Goal: Information Seeking & Learning: Learn about a topic

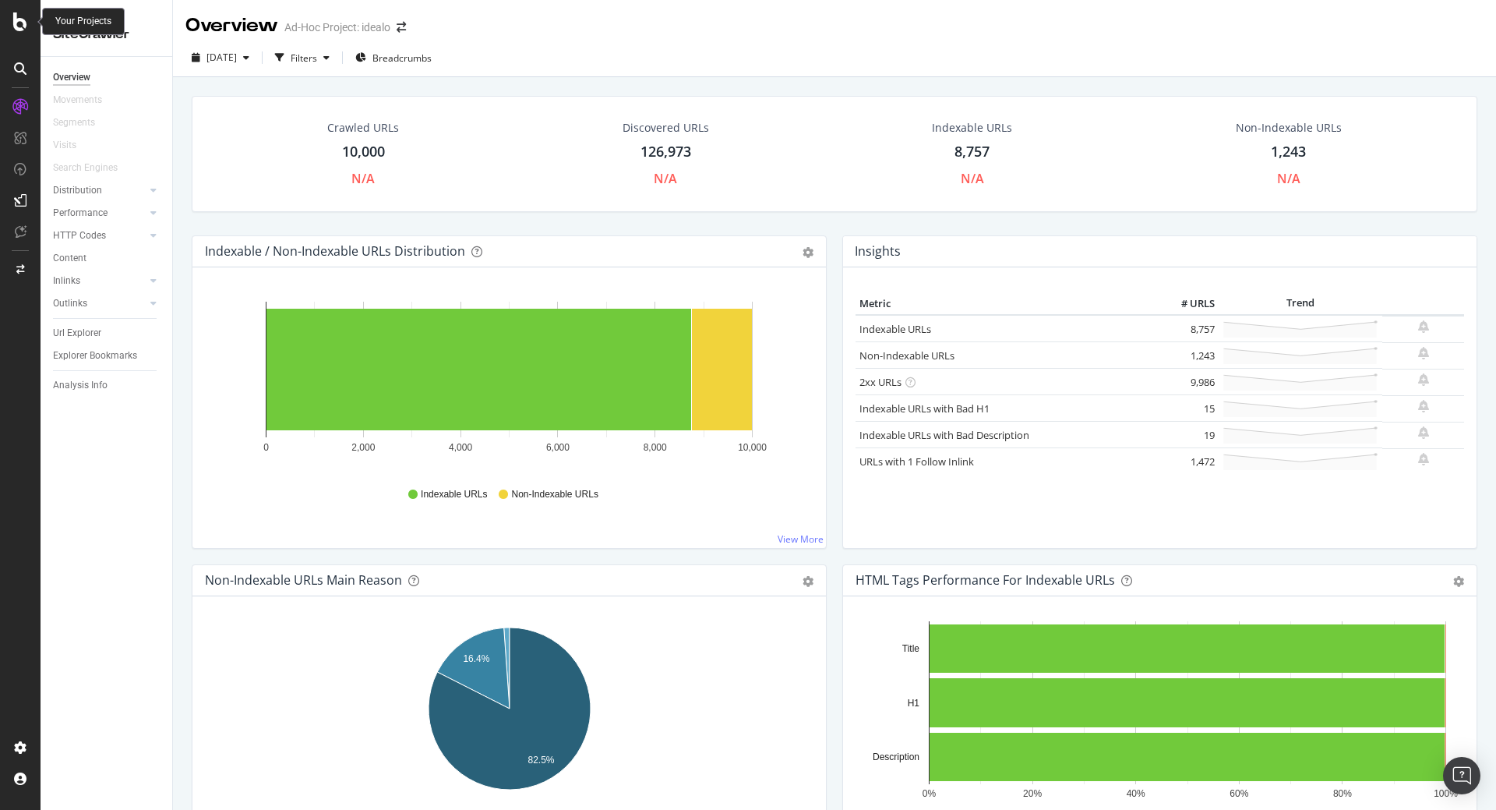
click at [16, 21] on icon at bounding box center [20, 21] width 14 height 19
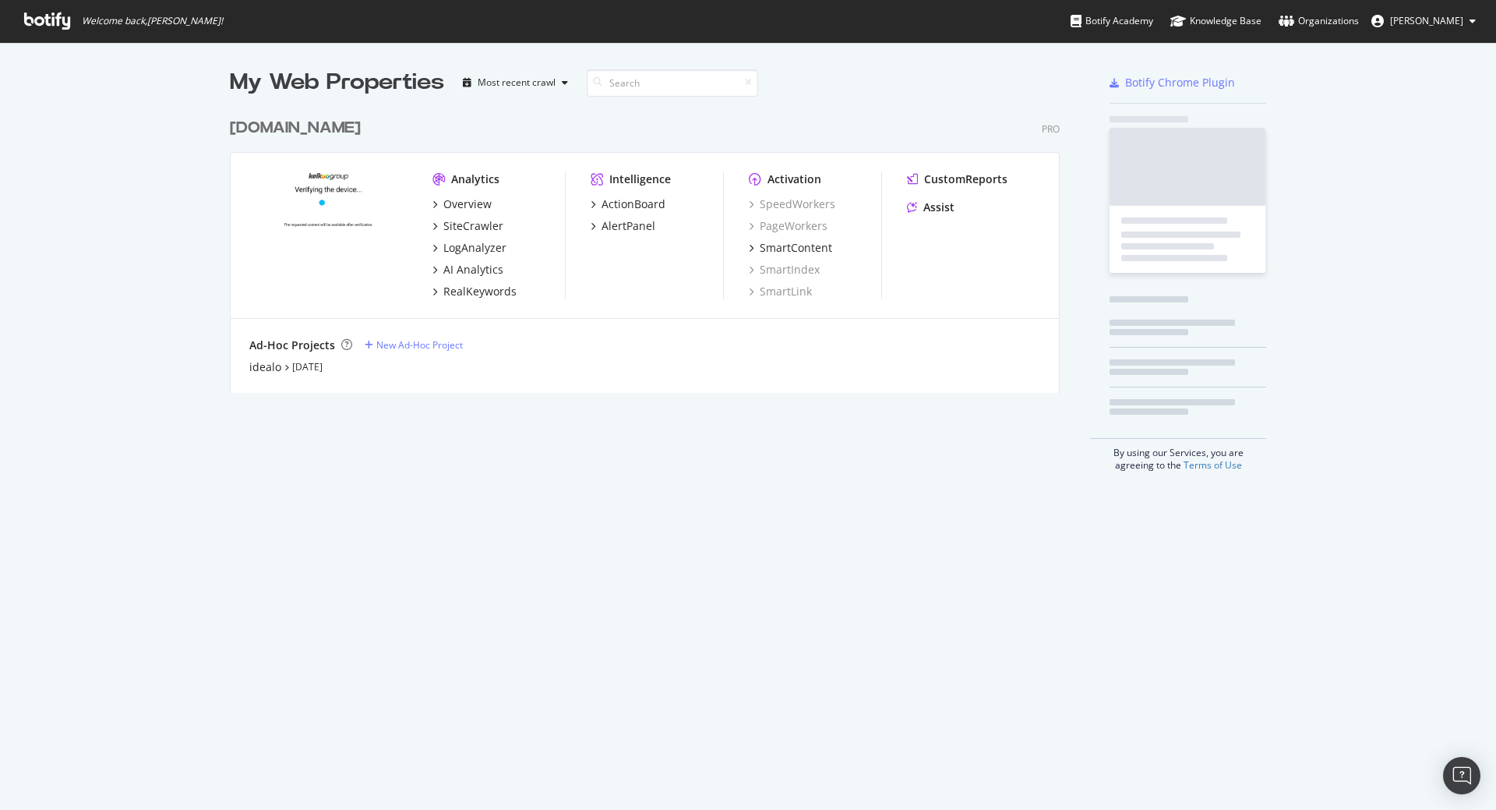
scroll to position [810, 1496]
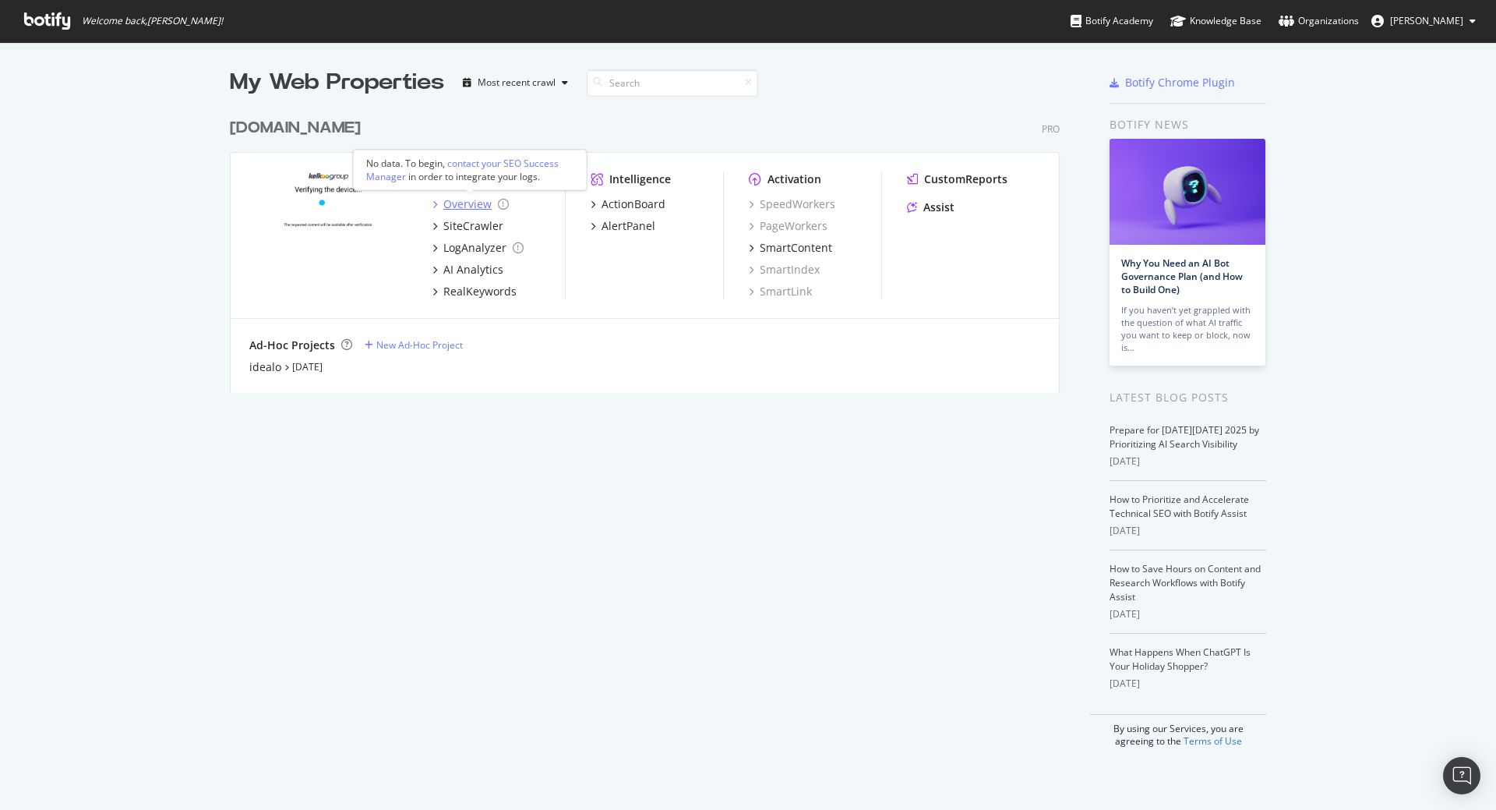
click at [457, 199] on div "Overview" at bounding box center [467, 204] width 48 height 16
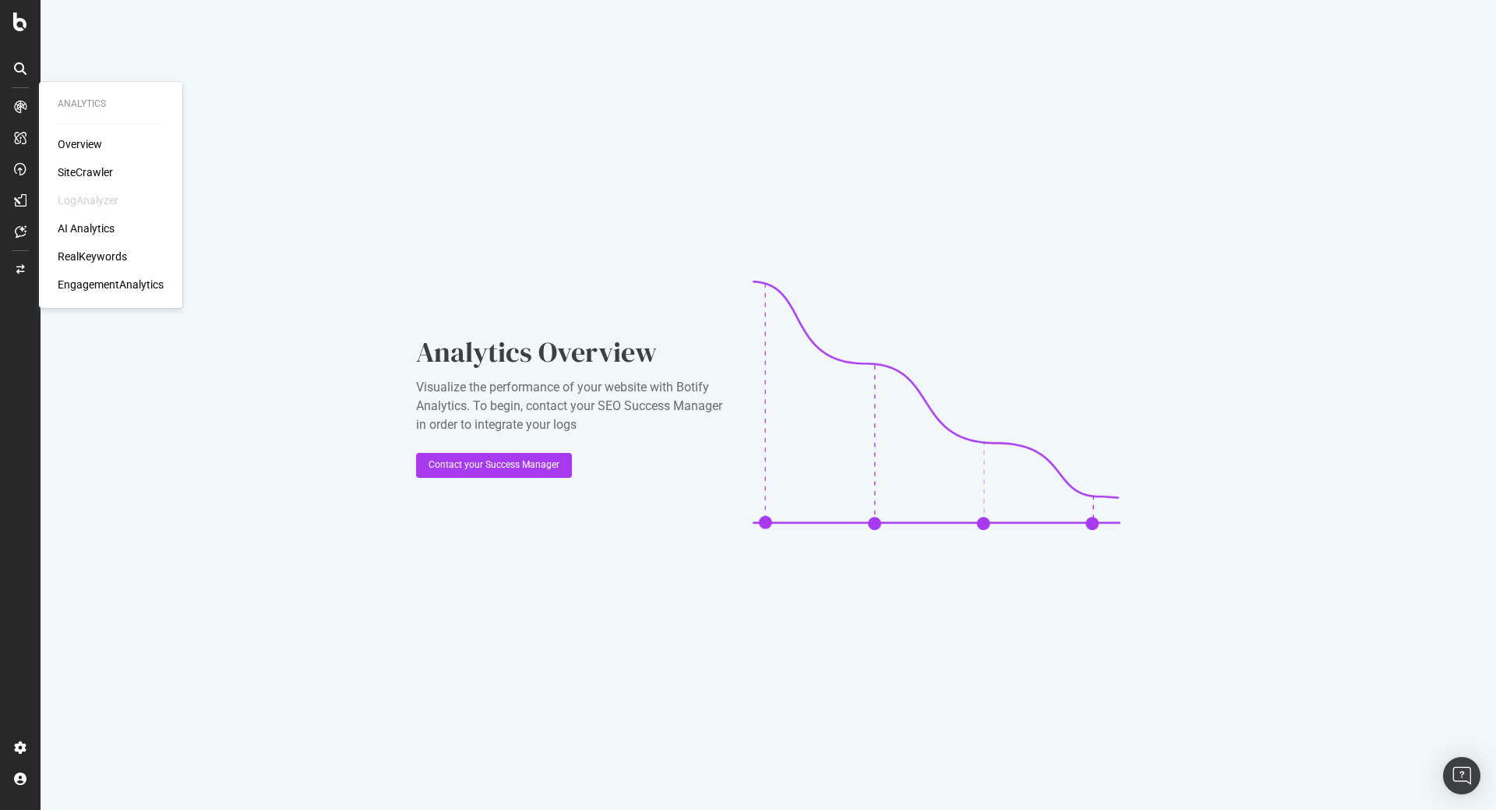
click at [80, 167] on div "SiteCrawler" at bounding box center [85, 172] width 55 height 16
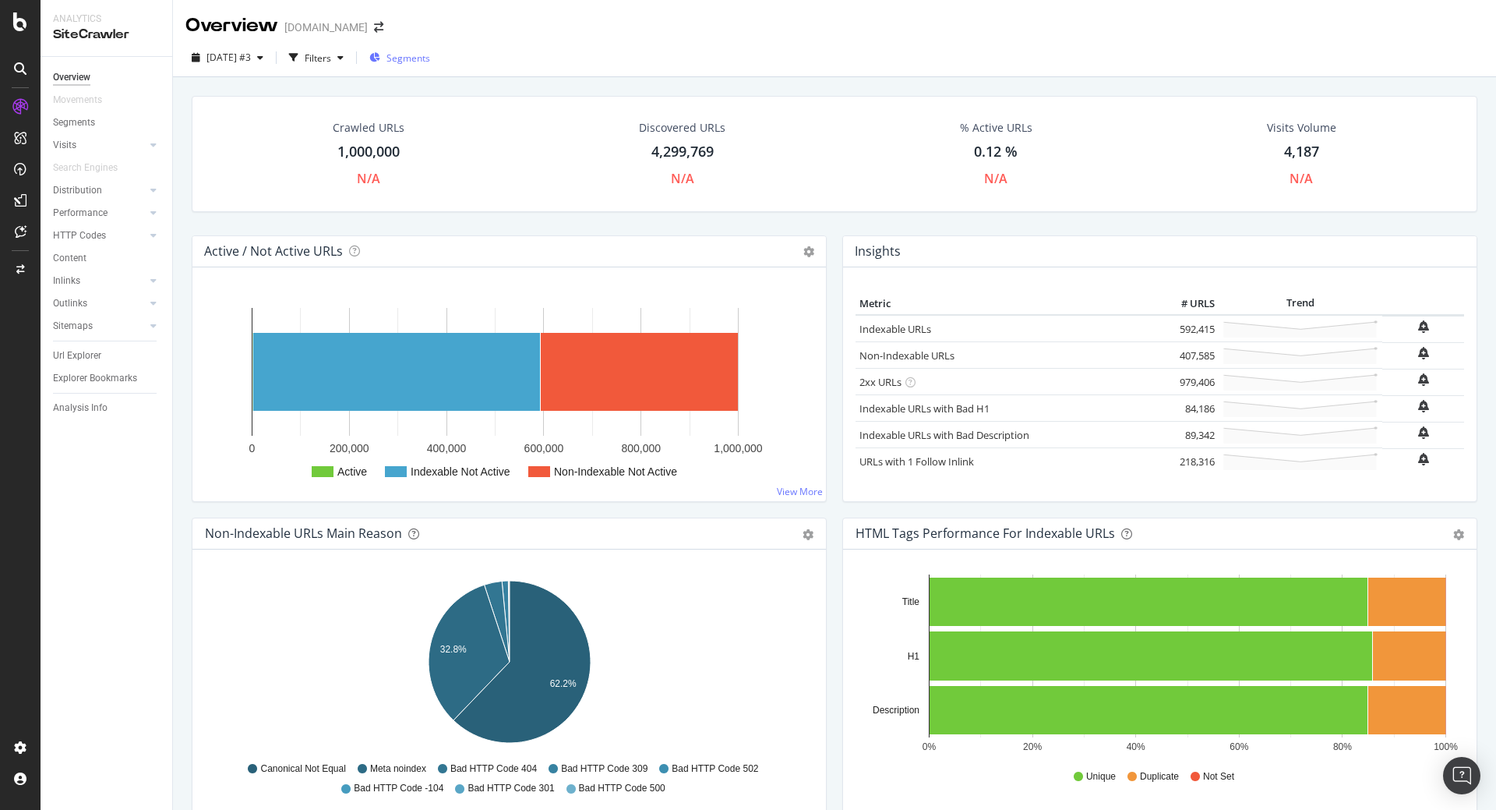
click at [430, 56] on span "Segments" at bounding box center [408, 57] width 44 height 13
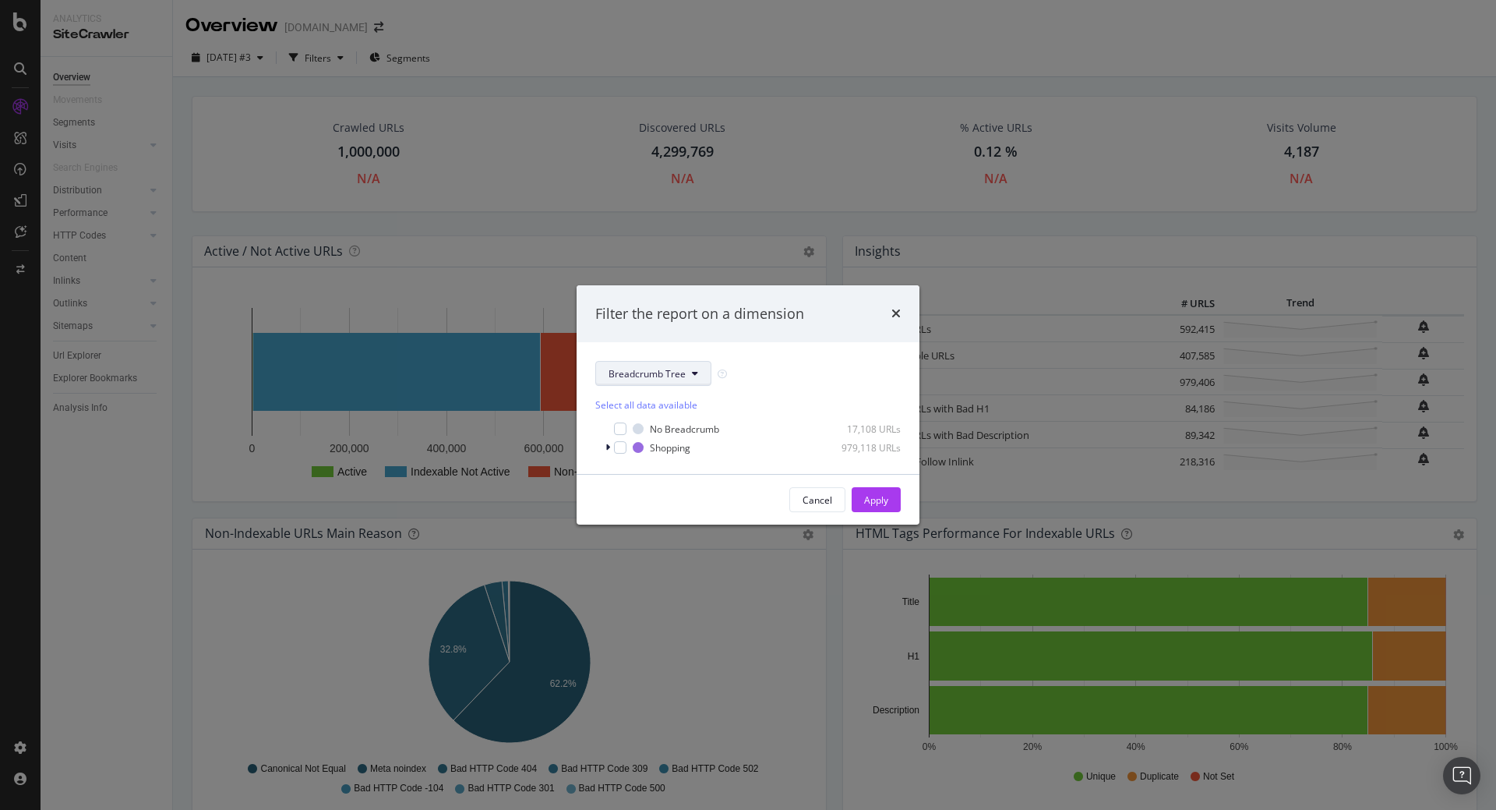
click at [637, 381] on button "Breadcrumb Tree" at bounding box center [653, 373] width 116 height 25
click at [760, 369] on div "Breadcrumb Tree" at bounding box center [747, 373] width 305 height 25
click at [893, 313] on icon "times" at bounding box center [895, 313] width 9 height 12
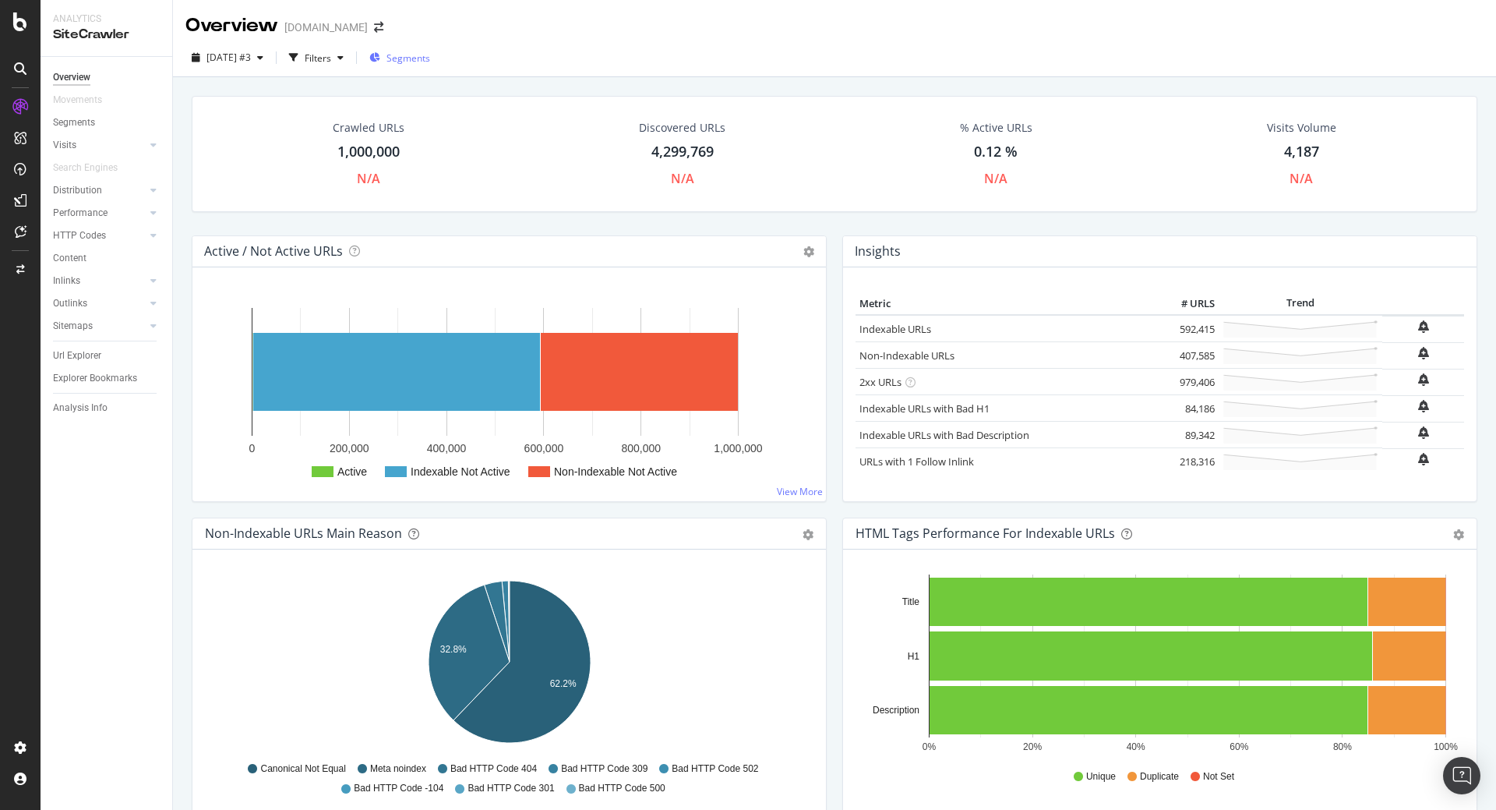
click at [430, 60] on span "Segments" at bounding box center [408, 57] width 44 height 13
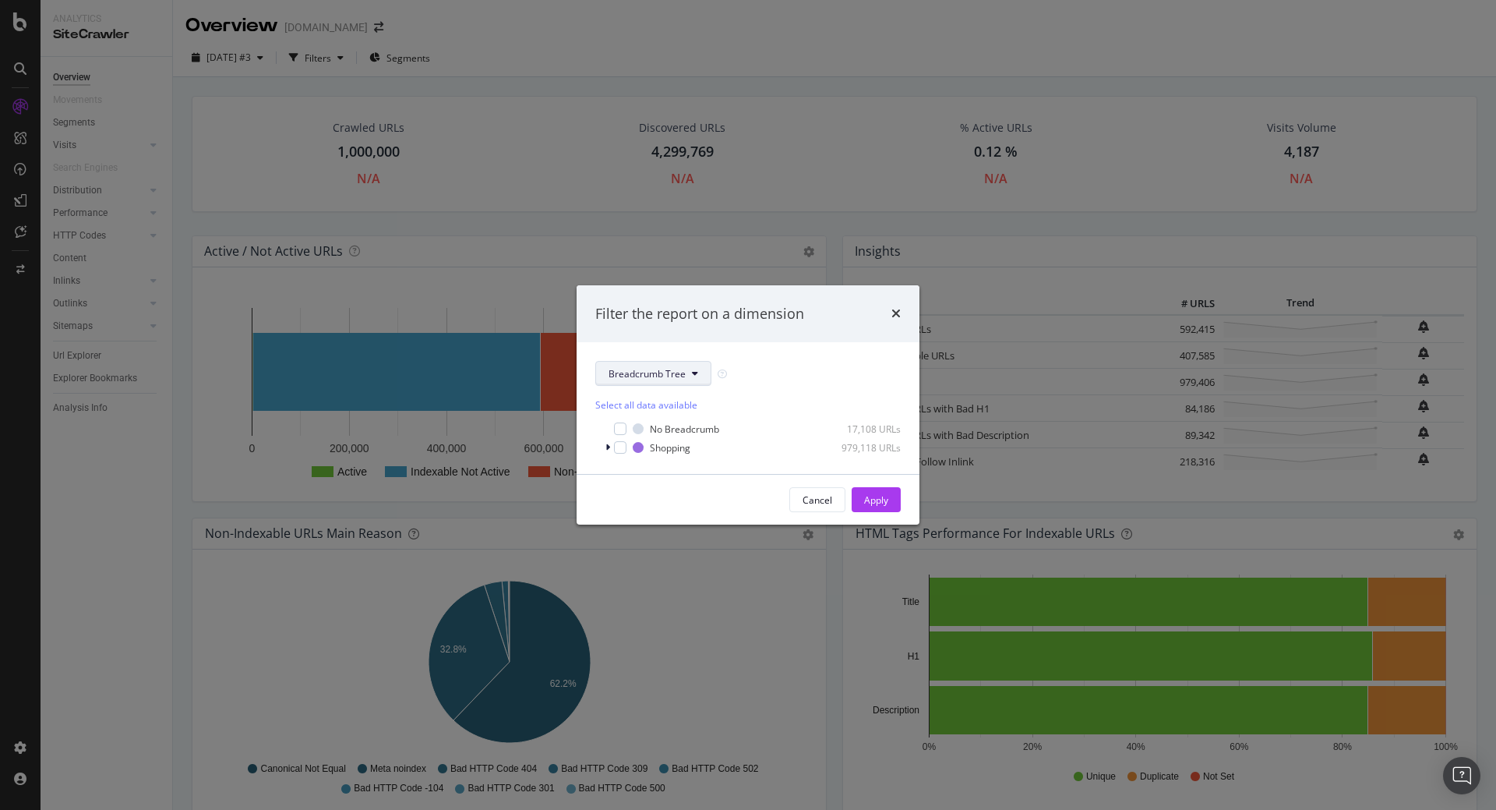
click at [662, 378] on span "Breadcrumb Tree" at bounding box center [647, 373] width 77 height 13
click at [656, 431] on span "pagetype" at bounding box center [659, 429] width 101 height 14
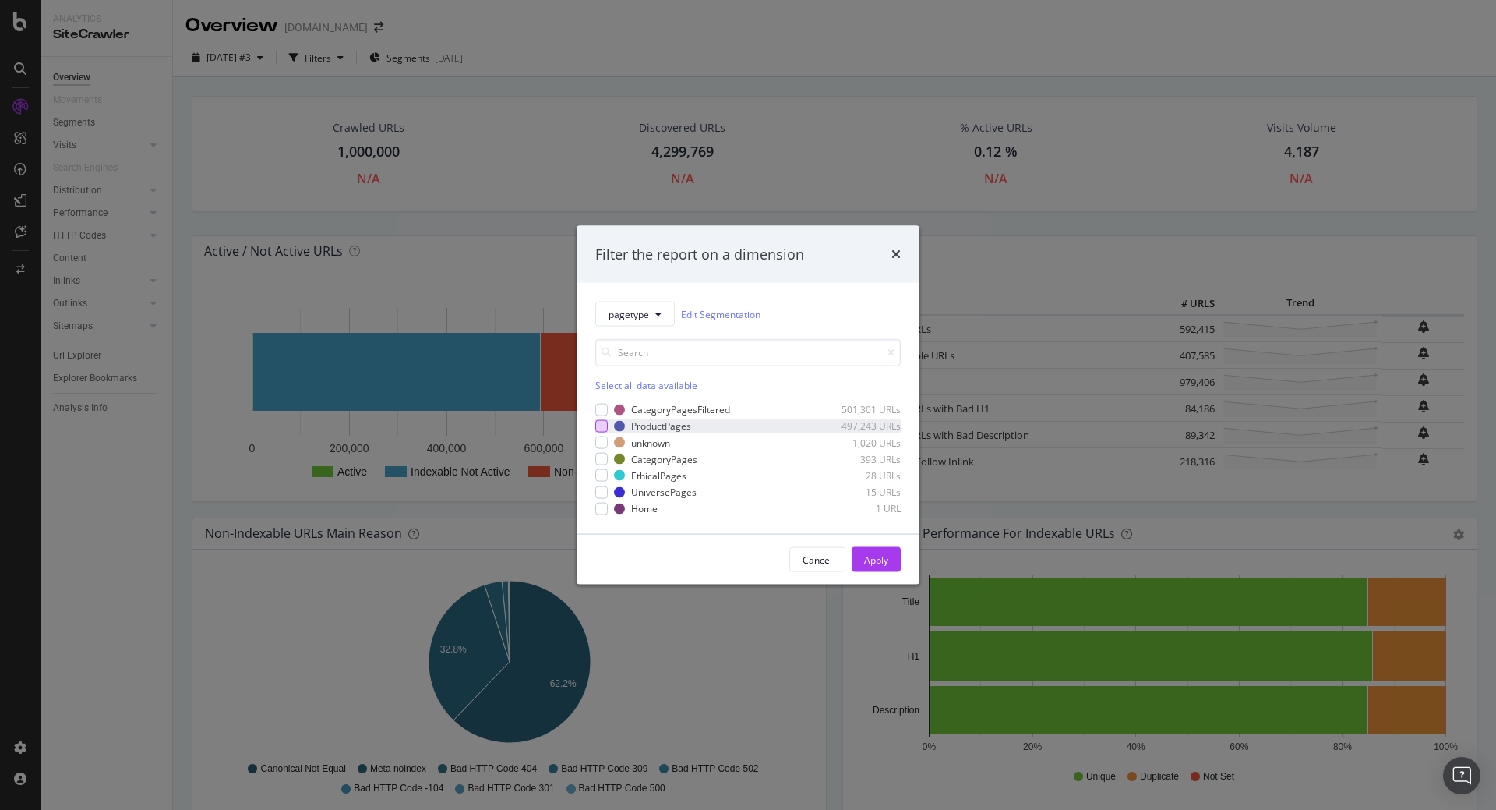
click at [600, 425] on div "modal" at bounding box center [601, 426] width 12 height 12
click at [873, 558] on div "Apply" at bounding box center [876, 558] width 24 height 13
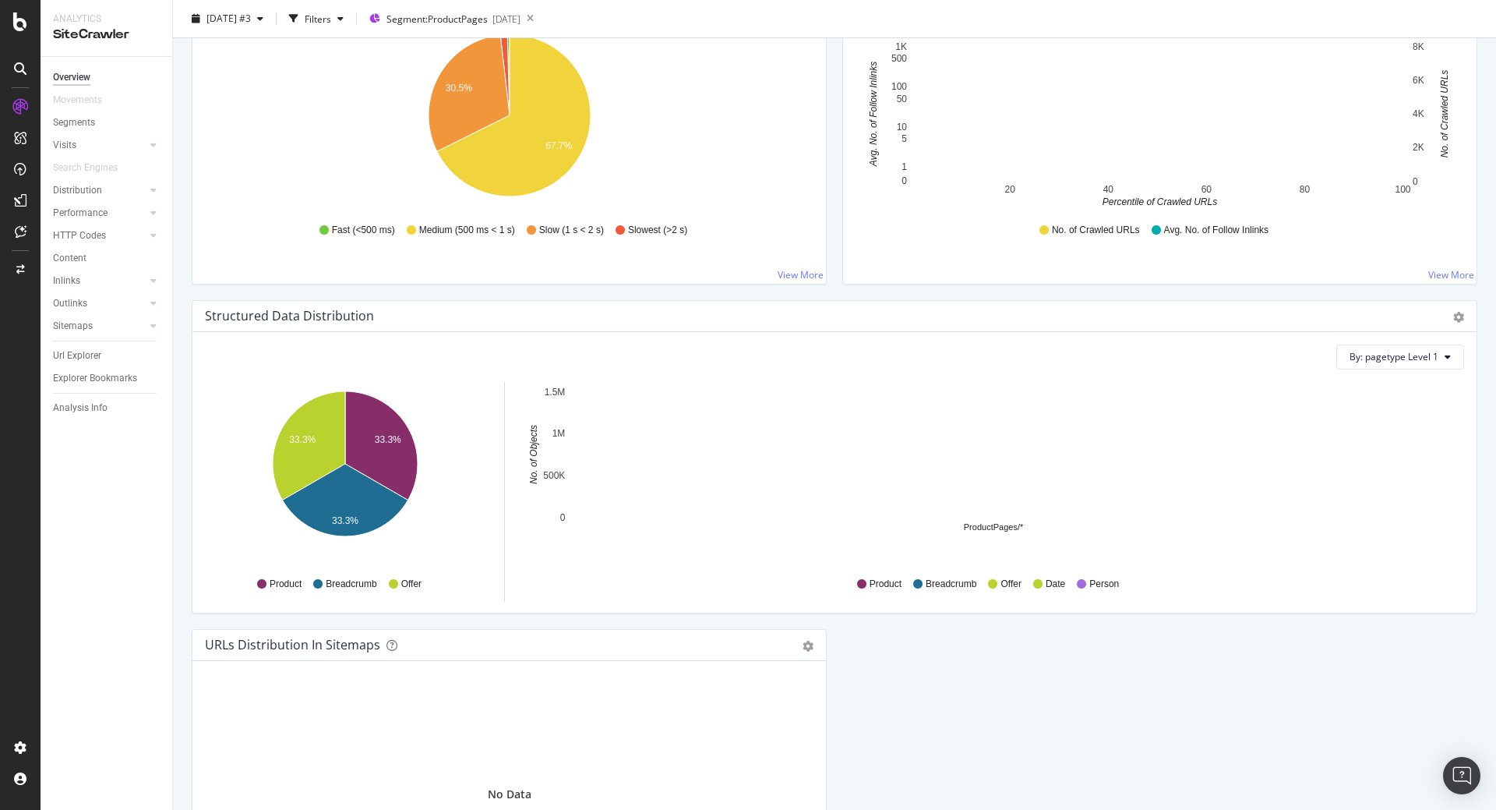
scroll to position [1351, 0]
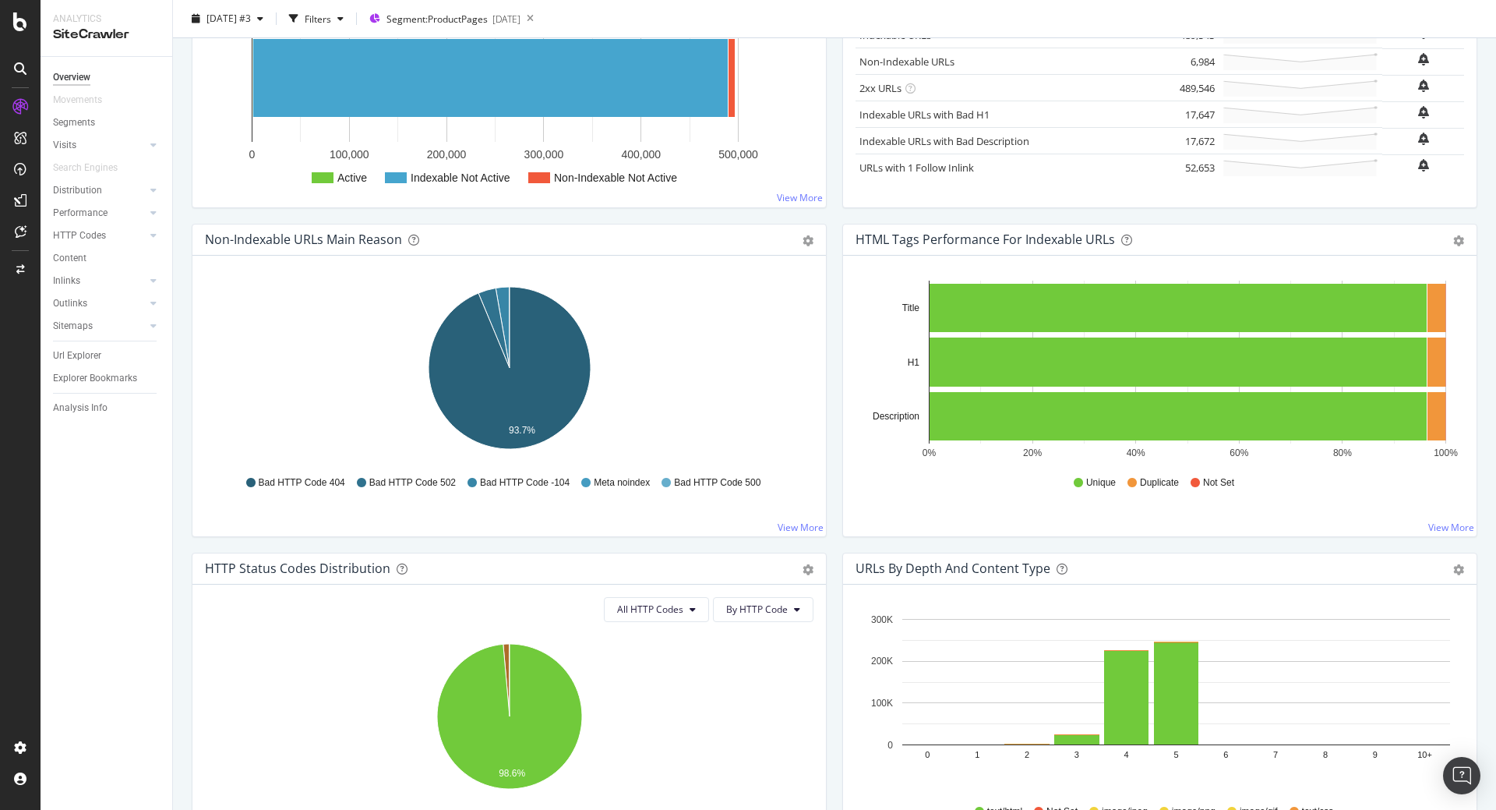
scroll to position [0, 0]
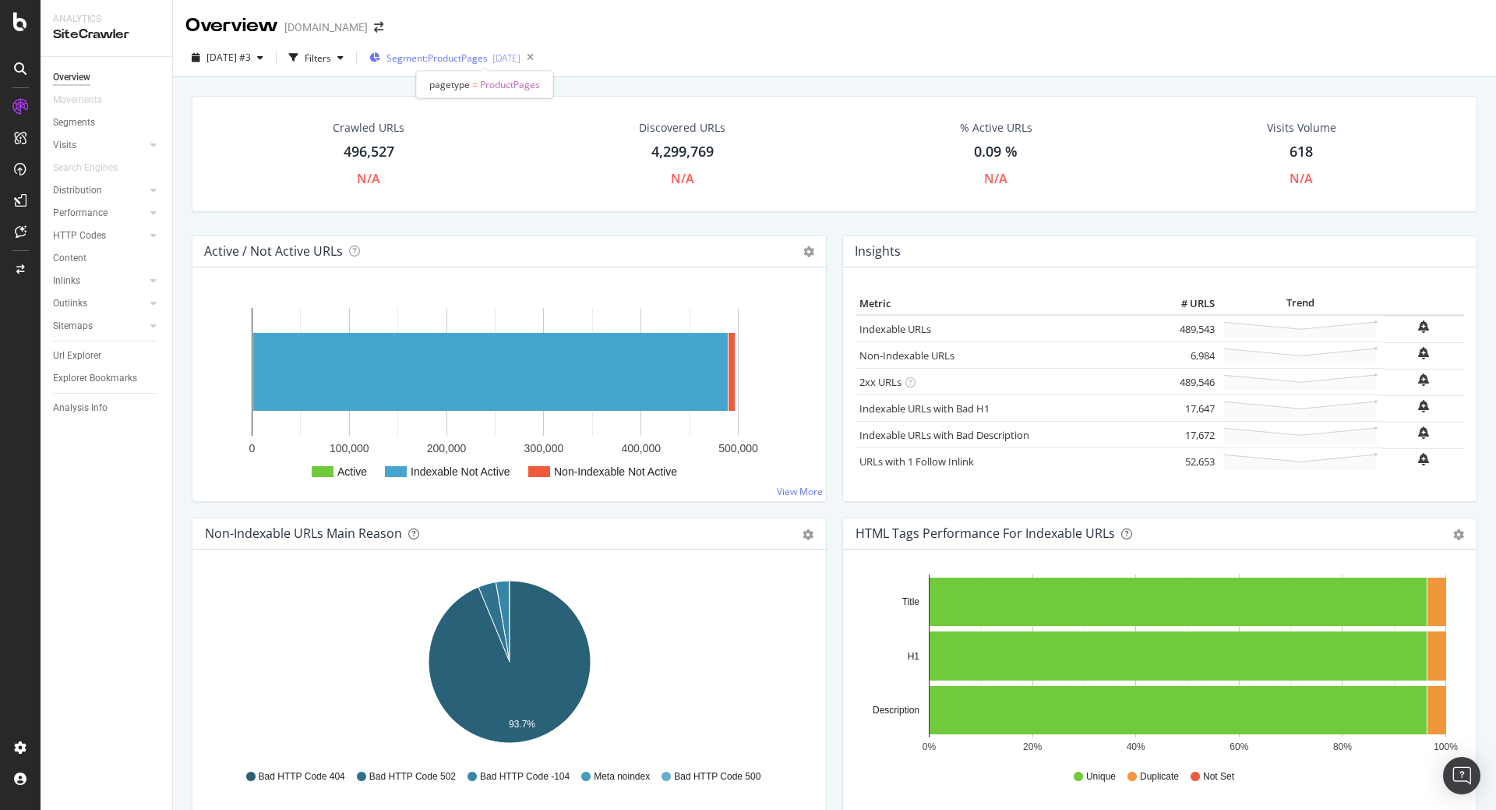
click at [520, 55] on div "[DATE]" at bounding box center [506, 57] width 28 height 13
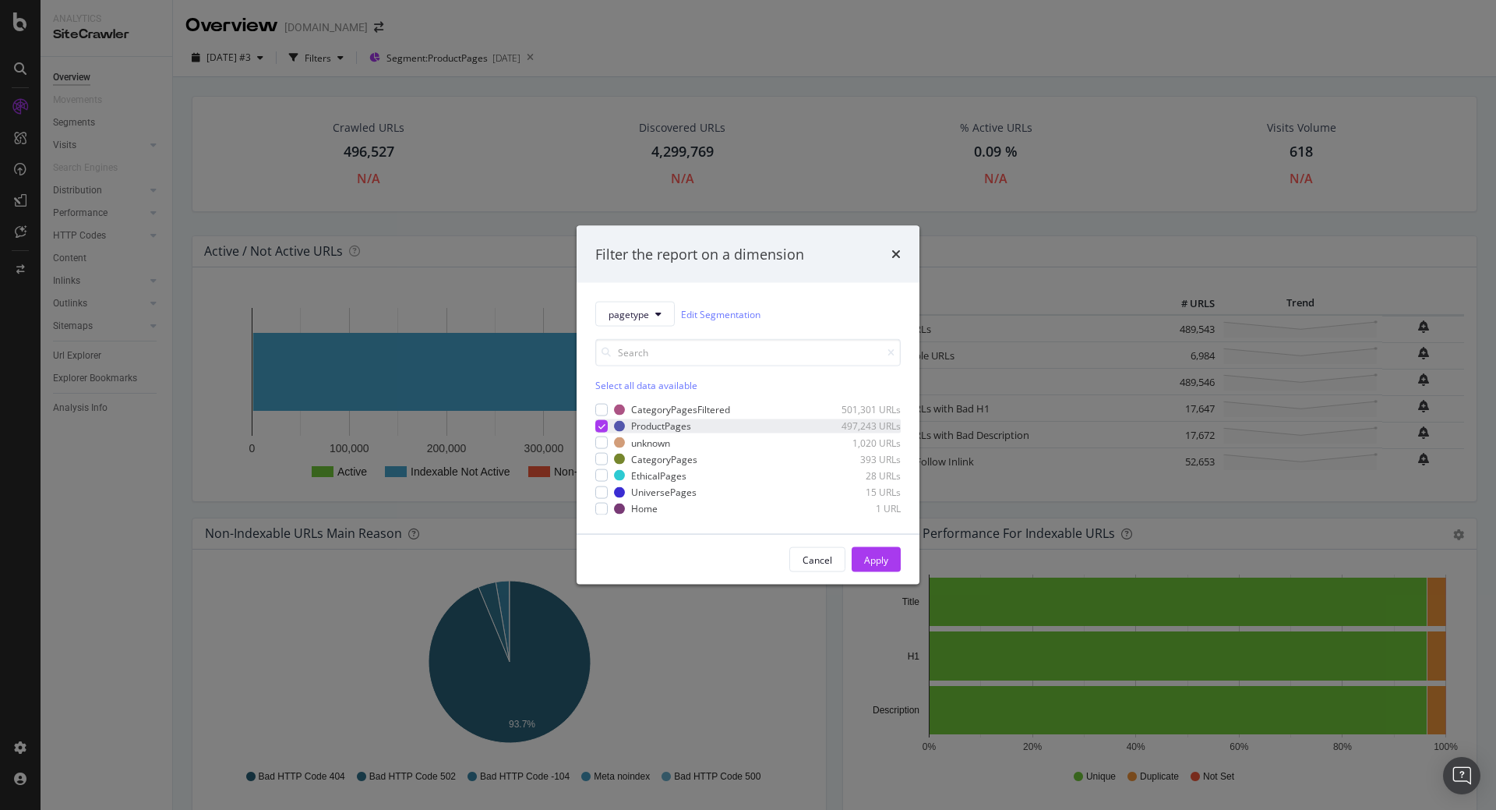
click at [605, 425] on icon "modal" at bounding box center [601, 426] width 7 height 8
click at [602, 493] on div "modal" at bounding box center [601, 491] width 12 height 12
click at [870, 554] on div "Apply" at bounding box center [876, 558] width 24 height 13
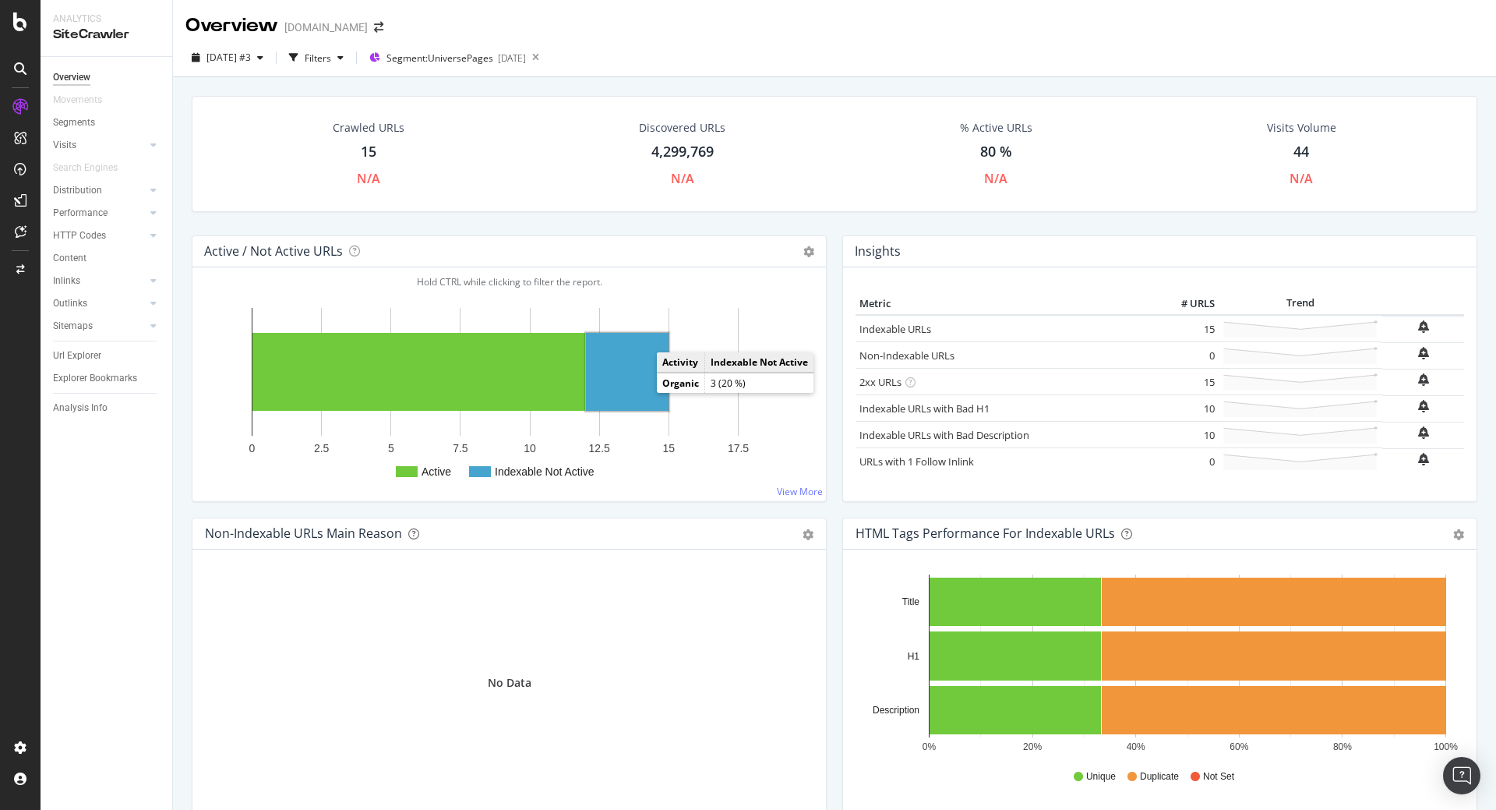
click at [632, 370] on rect "A chart." at bounding box center [627, 372] width 83 height 78
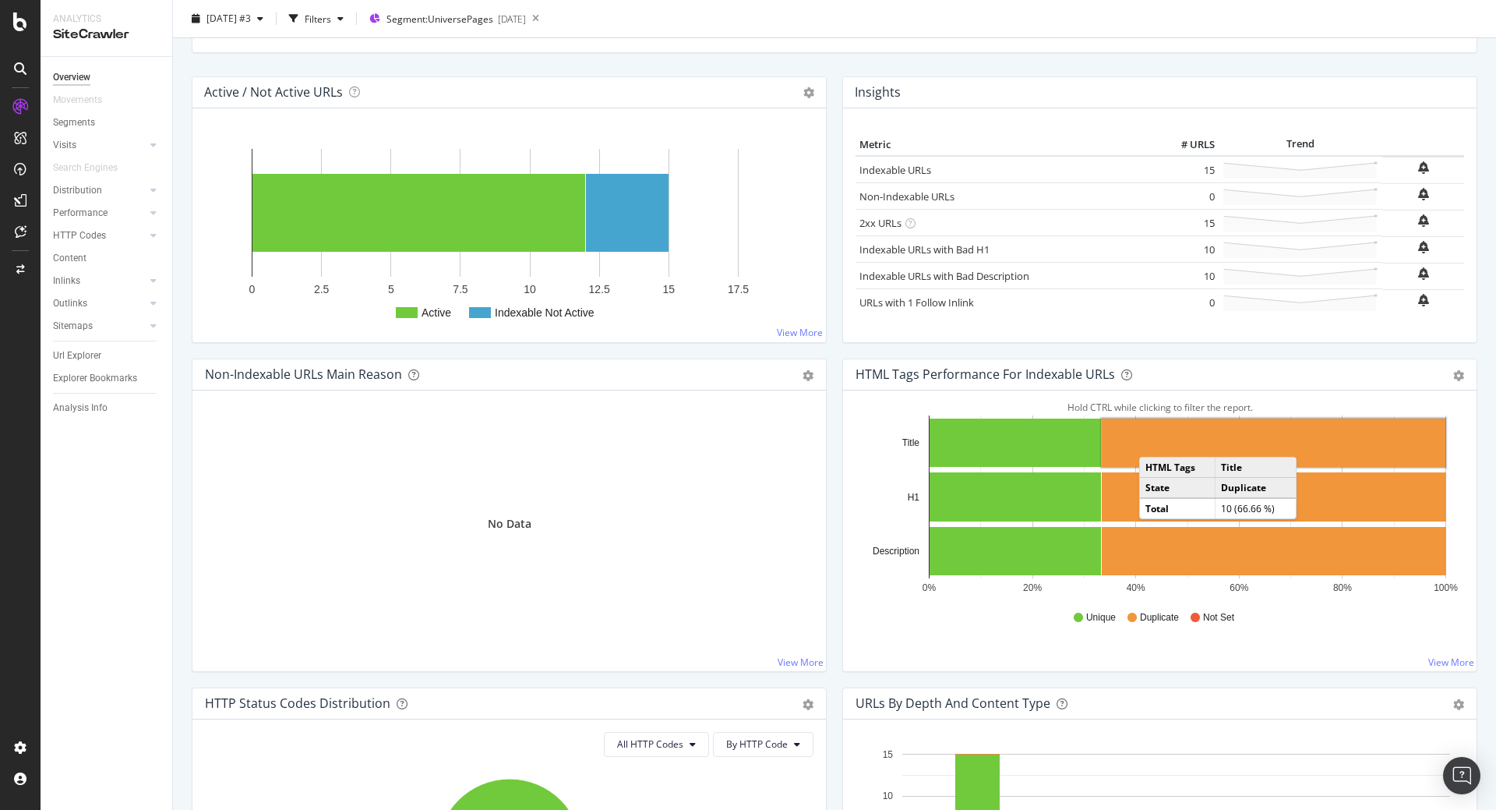
click at [1155, 441] on rect "A chart." at bounding box center [1274, 442] width 344 height 48
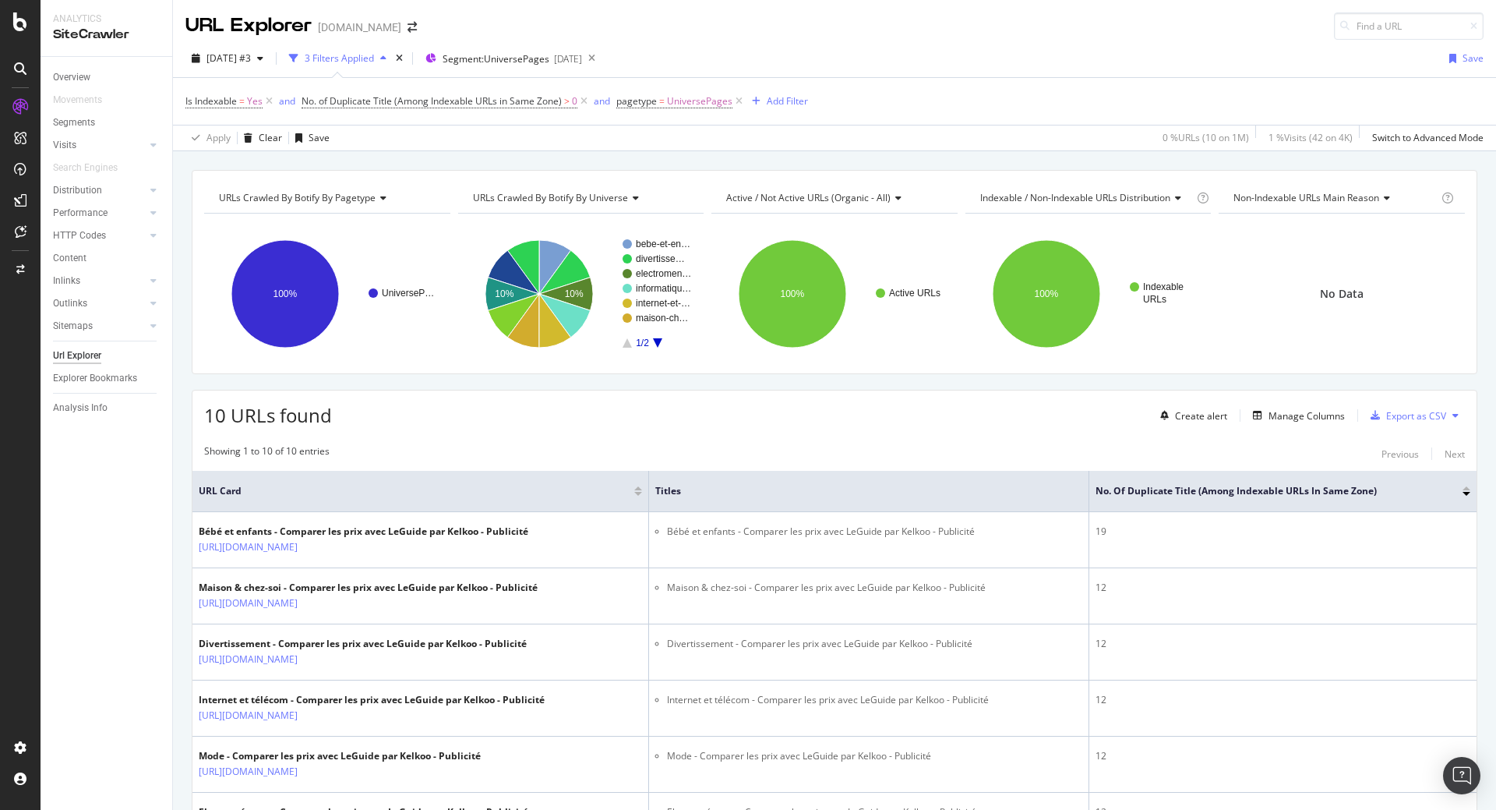
scroll to position [79, 0]
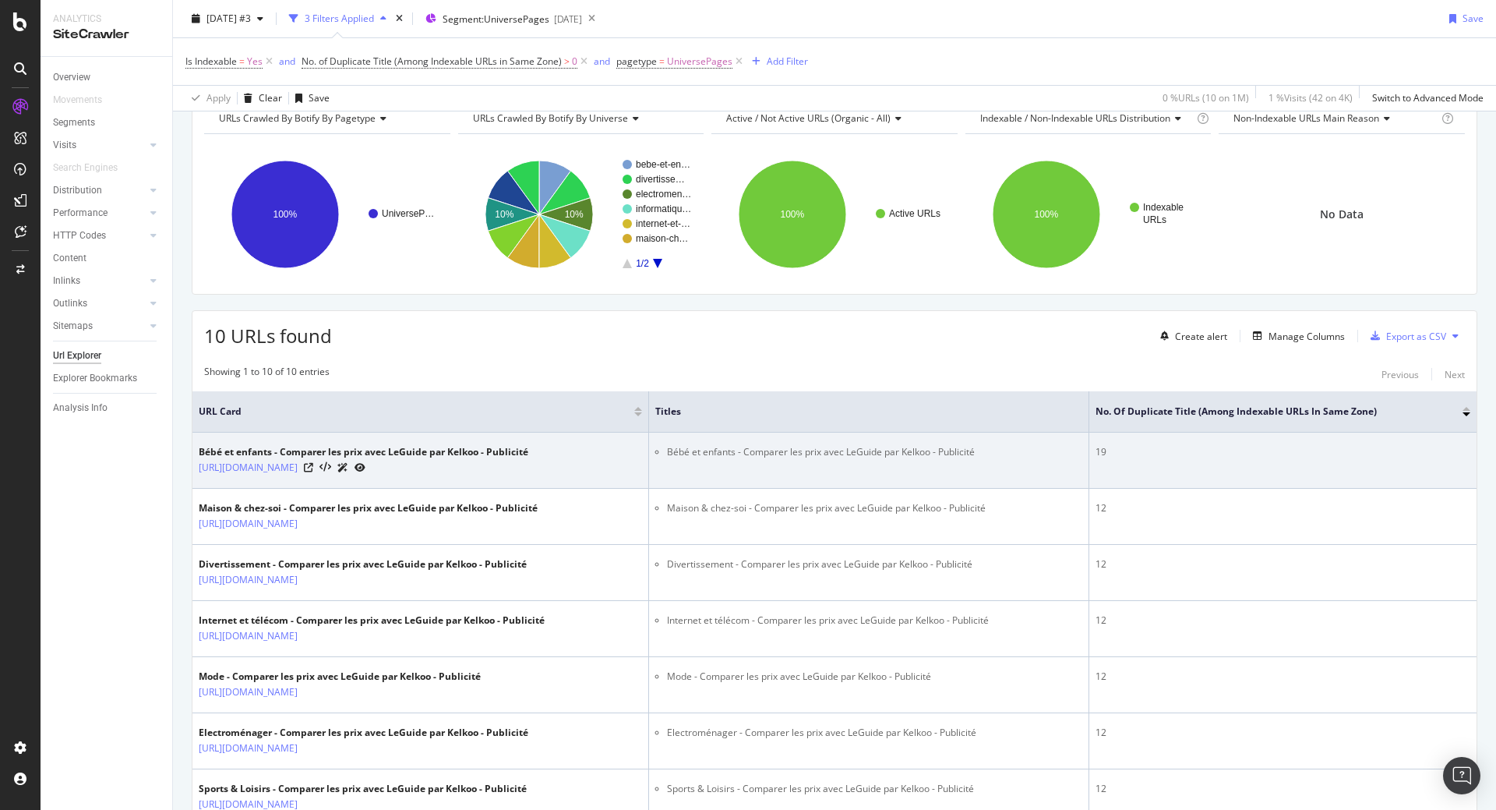
click at [1101, 455] on div "19" at bounding box center [1283, 452] width 375 height 14
click at [1157, 478] on td "19" at bounding box center [1282, 460] width 387 height 56
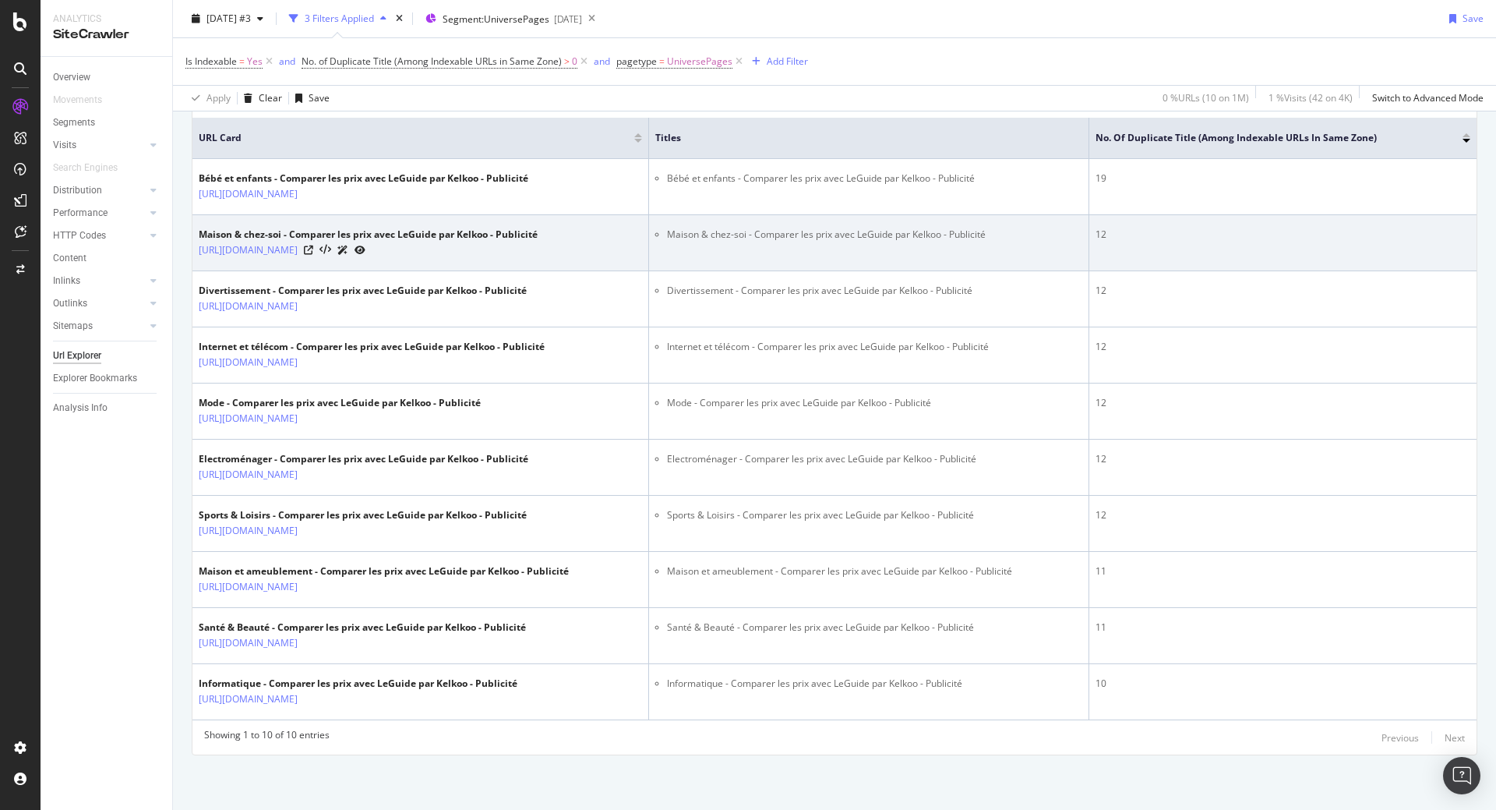
scroll to position [0, 0]
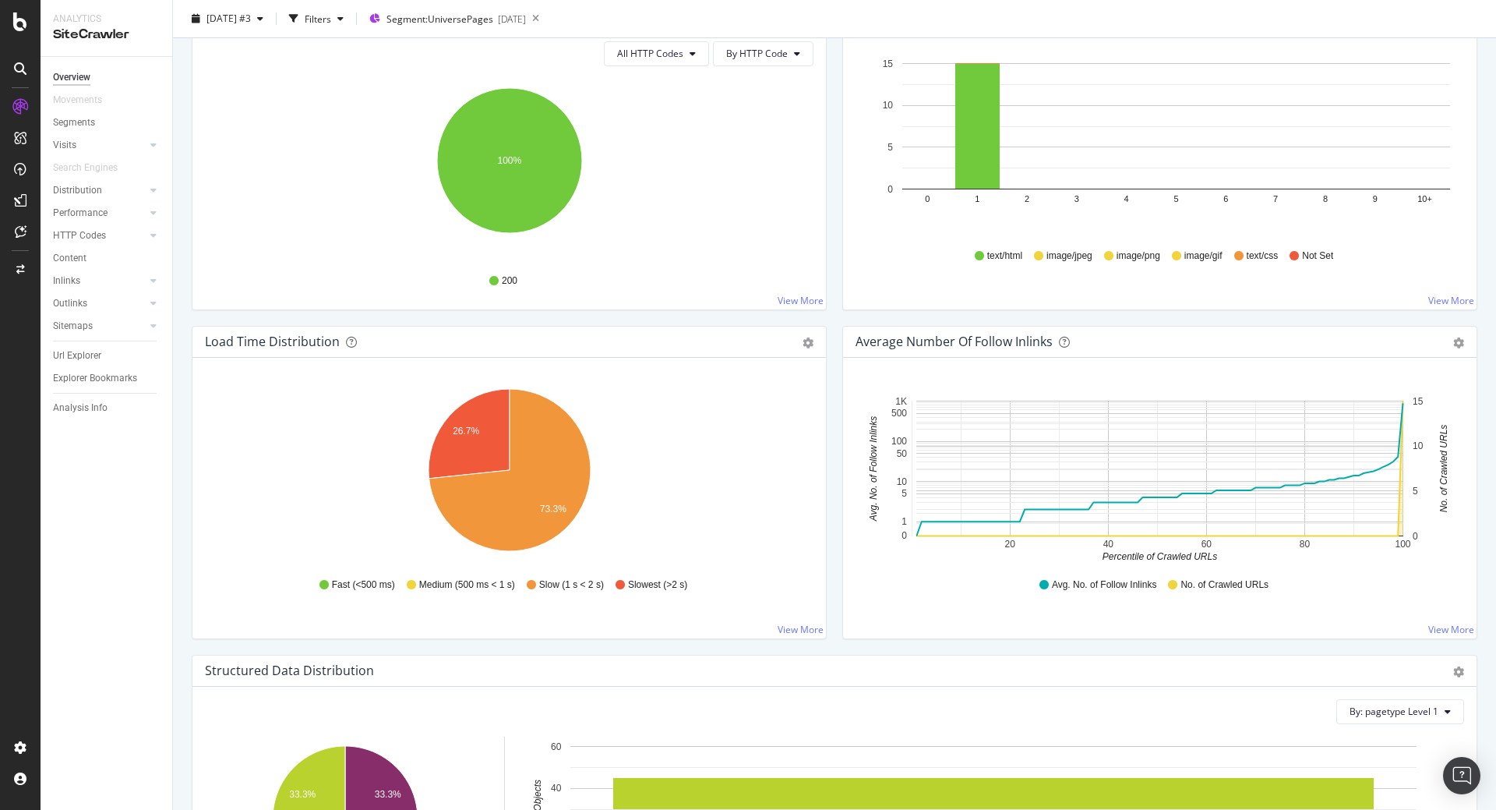
scroll to position [954, 0]
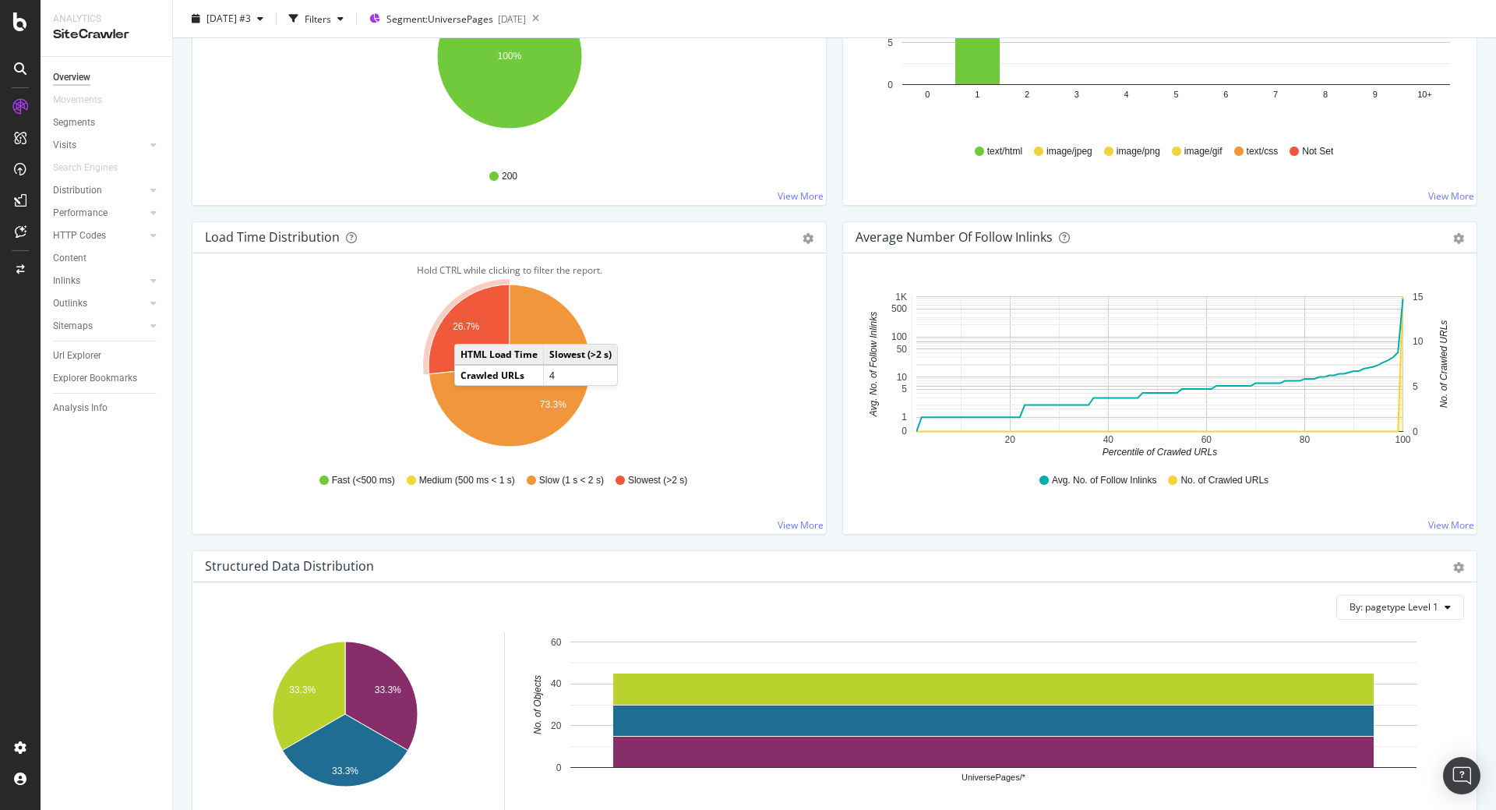
click at [470, 328] on text "26.7%" at bounding box center [466, 326] width 26 height 11
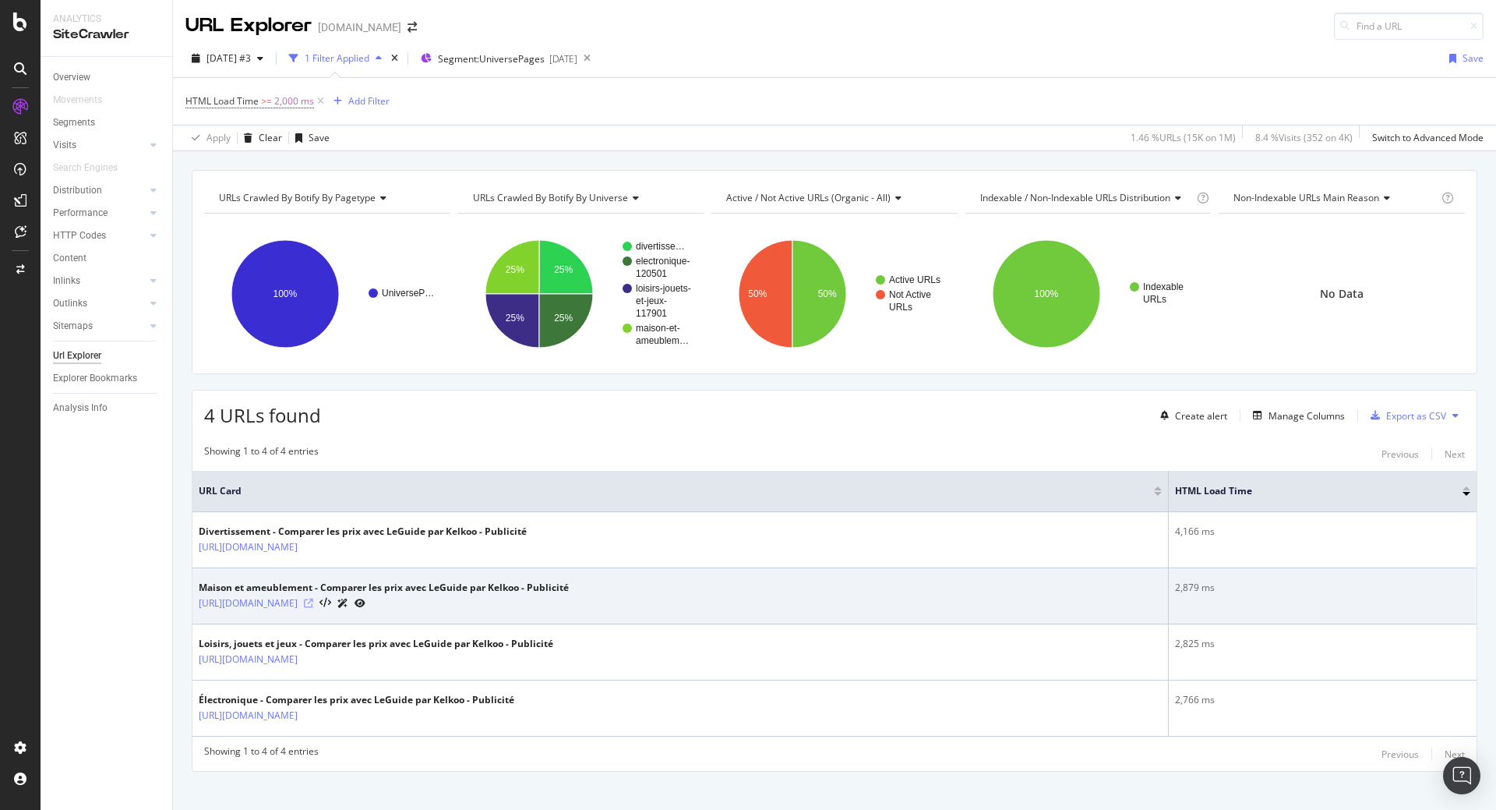
click at [313, 602] on icon at bounding box center [308, 602] width 9 height 9
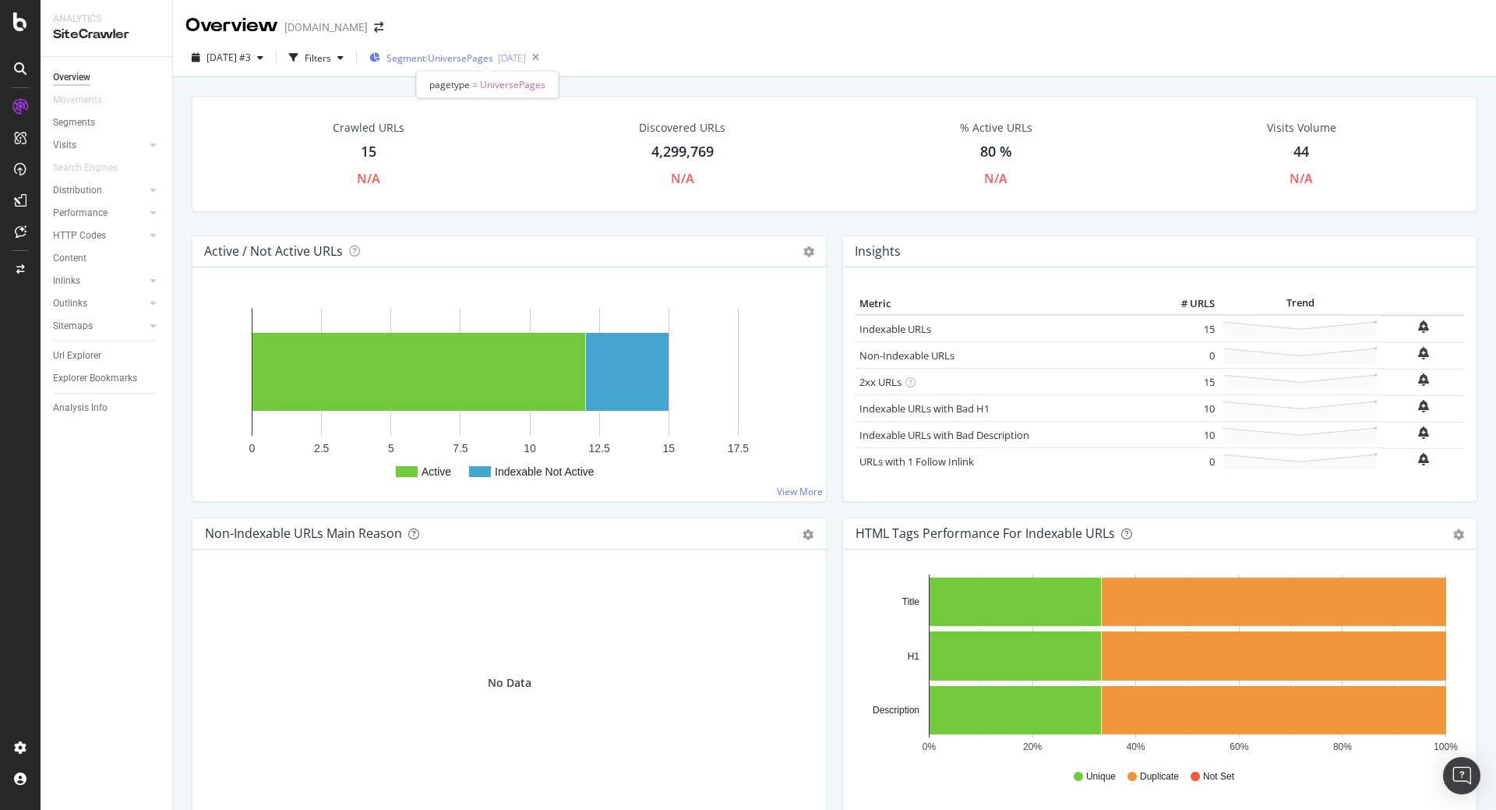
click at [450, 60] on span "Segment: UniversePages" at bounding box center [439, 57] width 107 height 13
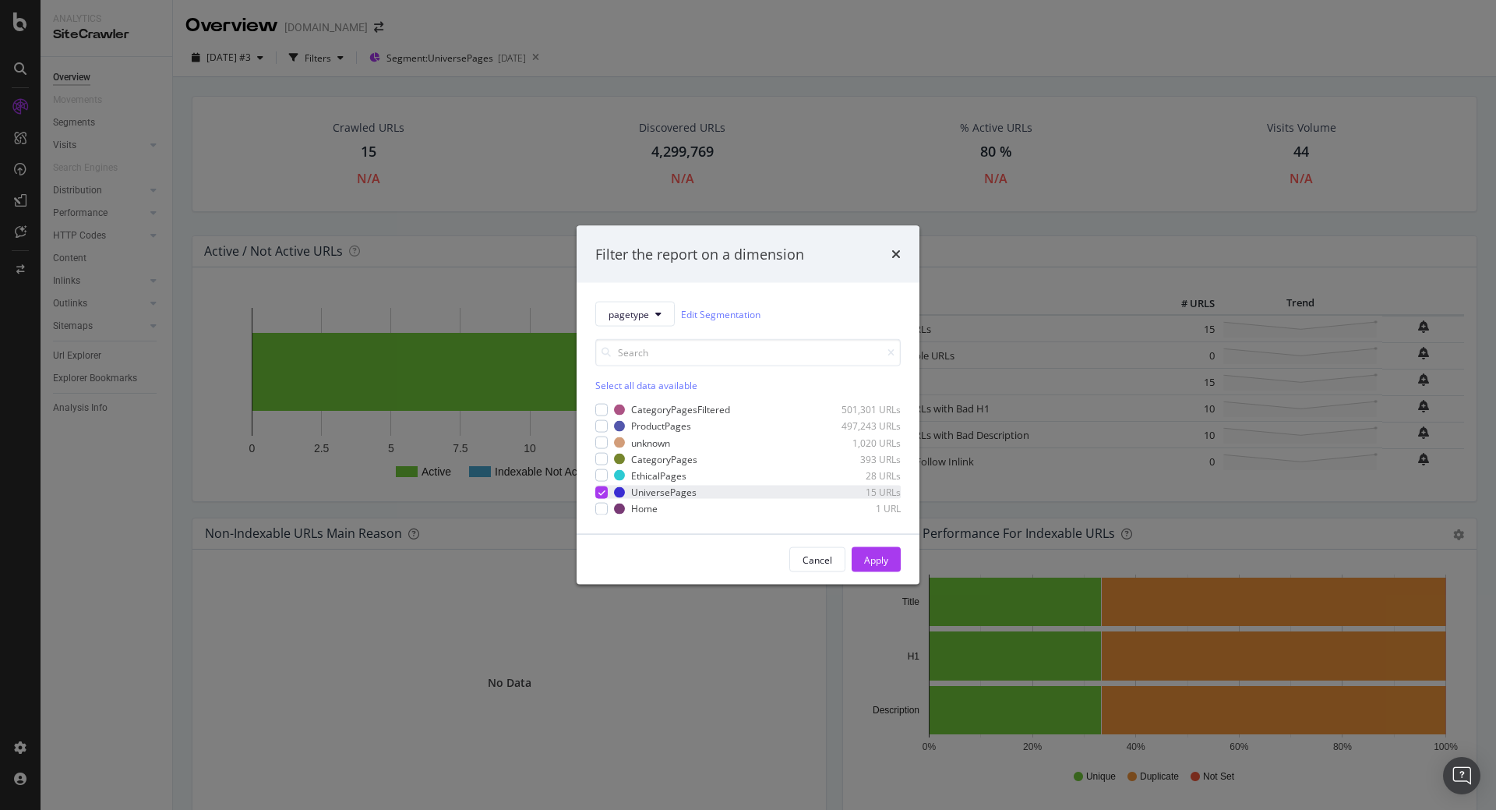
click at [601, 495] on icon "modal" at bounding box center [601, 492] width 7 height 8
click at [660, 460] on div "CategoryPages" at bounding box center [664, 458] width 66 height 13
click at [876, 557] on div "Apply" at bounding box center [876, 558] width 24 height 13
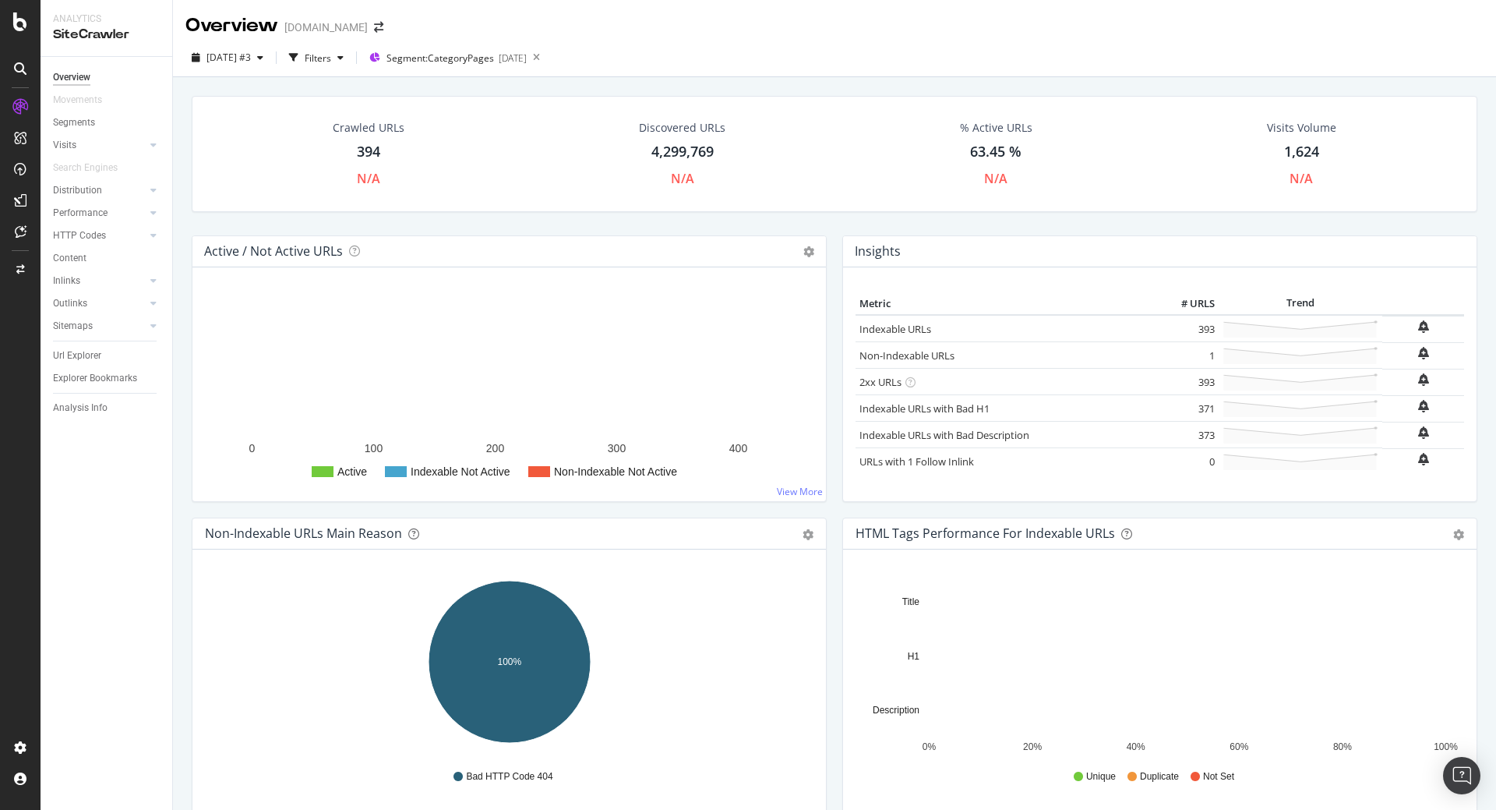
scroll to position [397, 0]
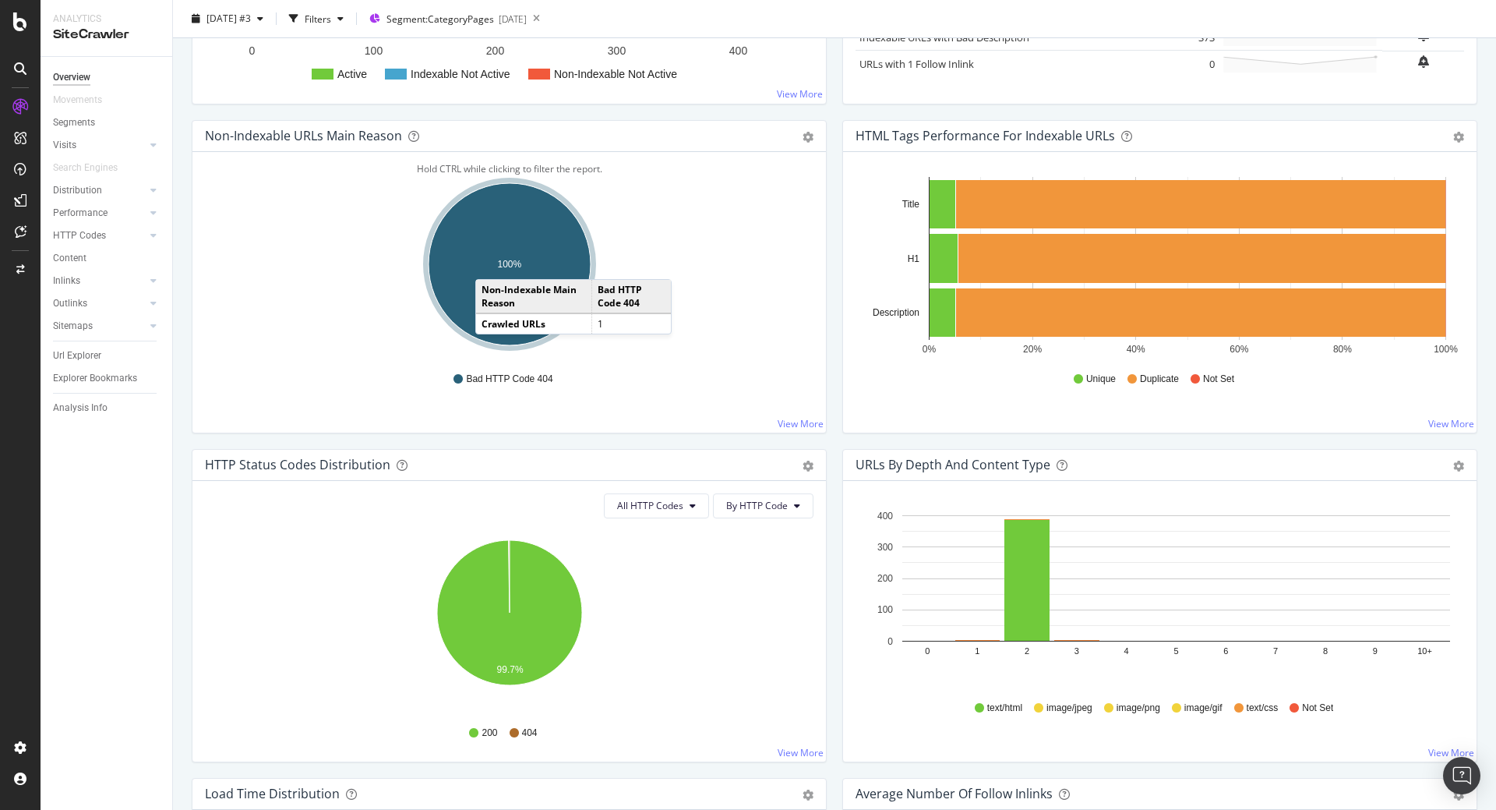
click at [491, 263] on ellipse "A chart." at bounding box center [510, 264] width 162 height 162
